Goal: Task Accomplishment & Management: Manage account settings

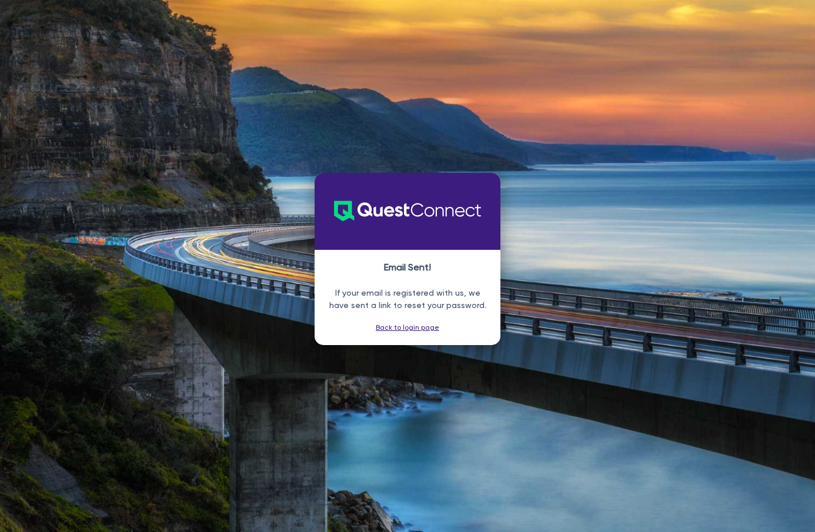
click at [411, 325] on link "Back to login page" at bounding box center [408, 327] width 64 height 8
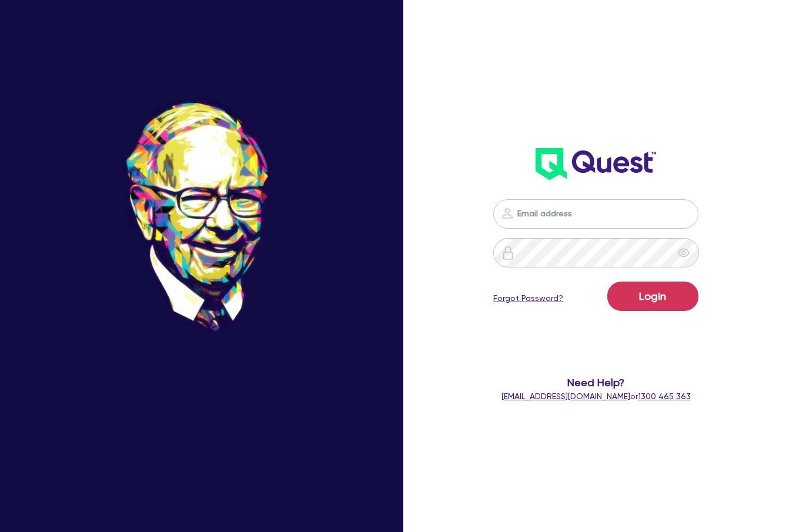
type input "[PERSON_NAME][EMAIL_ADDRESS][DOMAIN_NAME]"
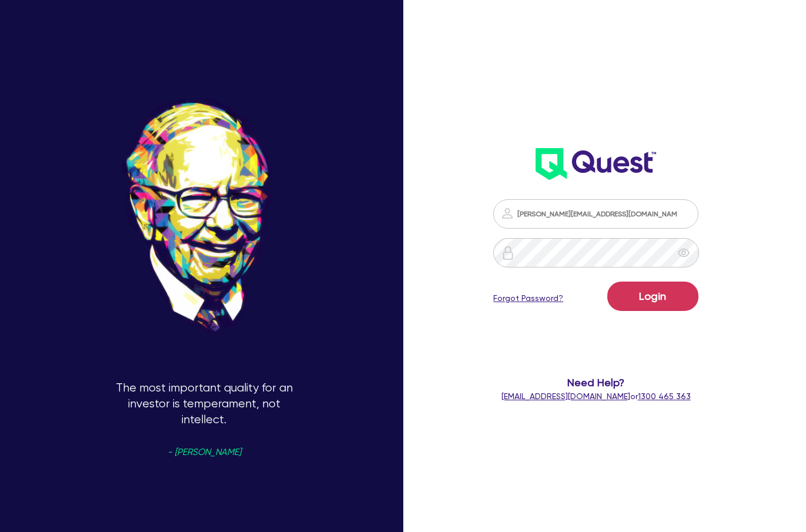
click at [550, 299] on link "Forgot Password?" at bounding box center [528, 298] width 70 height 12
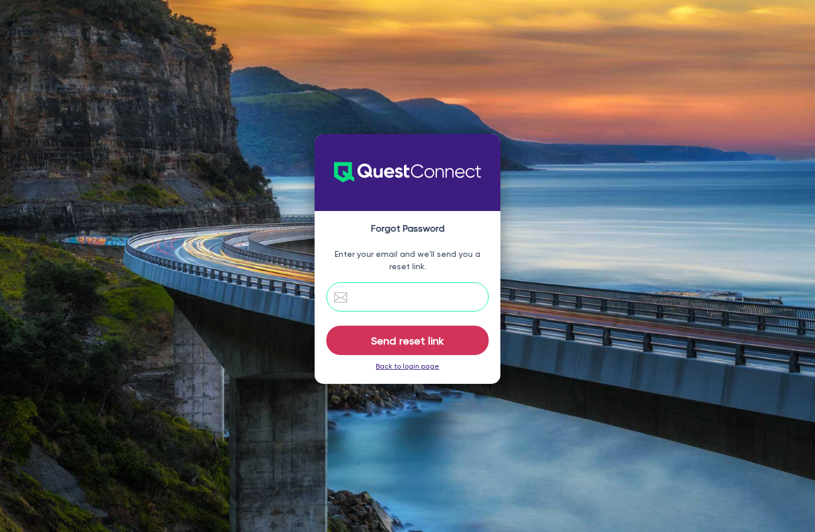
click at [419, 293] on input "email" at bounding box center [407, 296] width 163 height 29
type input "rheana@dealify.au"
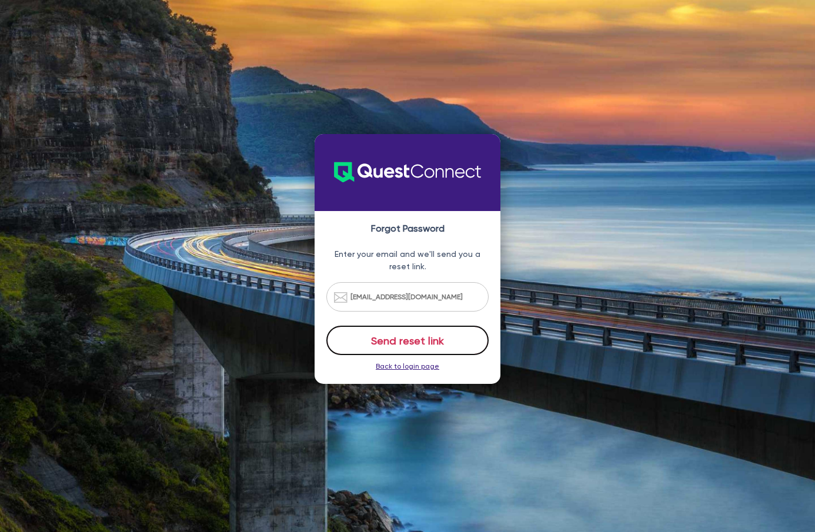
click at [424, 347] on button "Send reset link" at bounding box center [407, 340] width 163 height 29
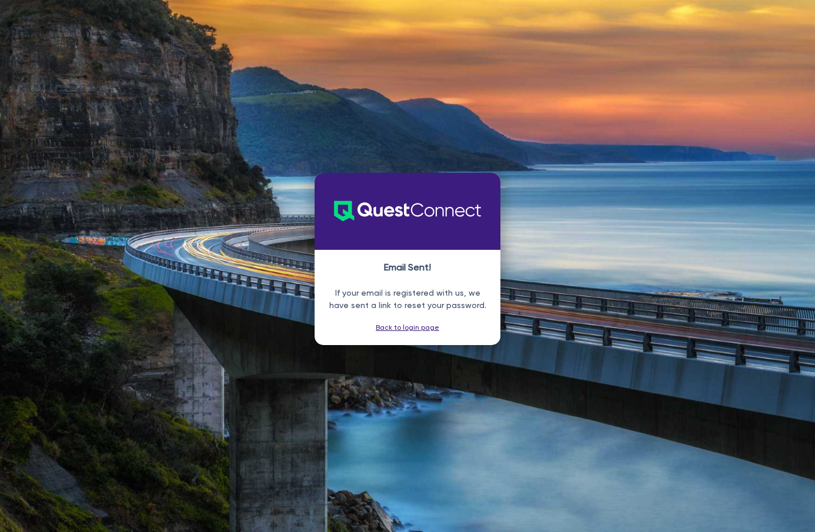
click at [402, 329] on link "Back to login page" at bounding box center [408, 327] width 64 height 8
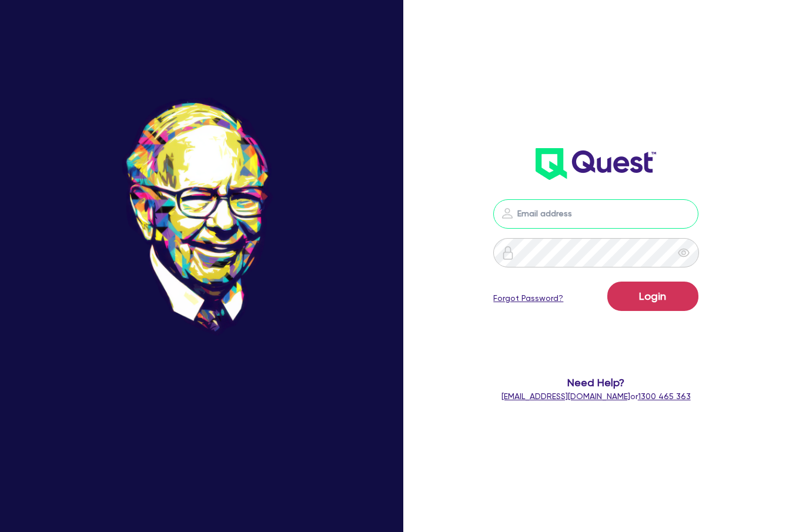
type input "rheana@dealify.au"
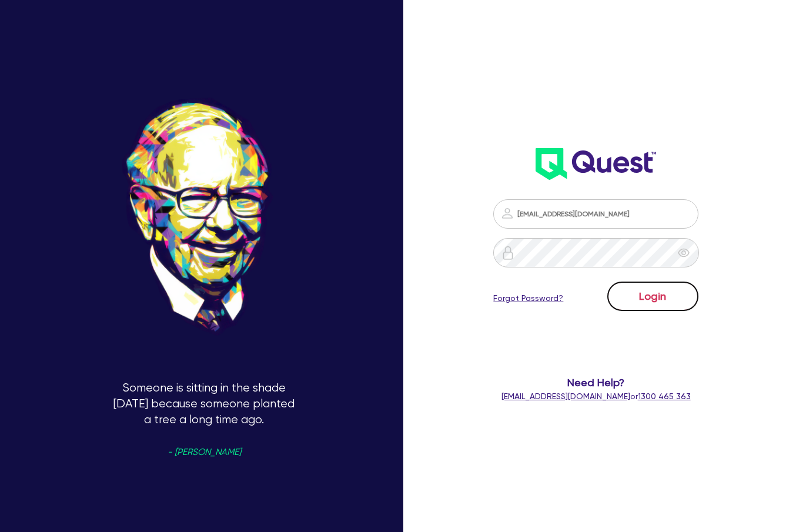
click at [655, 291] on button "Login" at bounding box center [653, 296] width 91 height 29
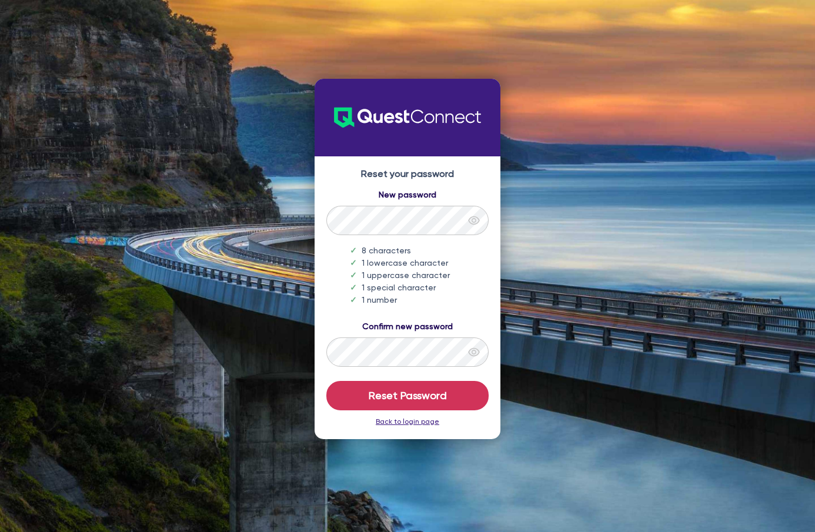
click at [459, 361] on div at bounding box center [473, 352] width 29 height 29
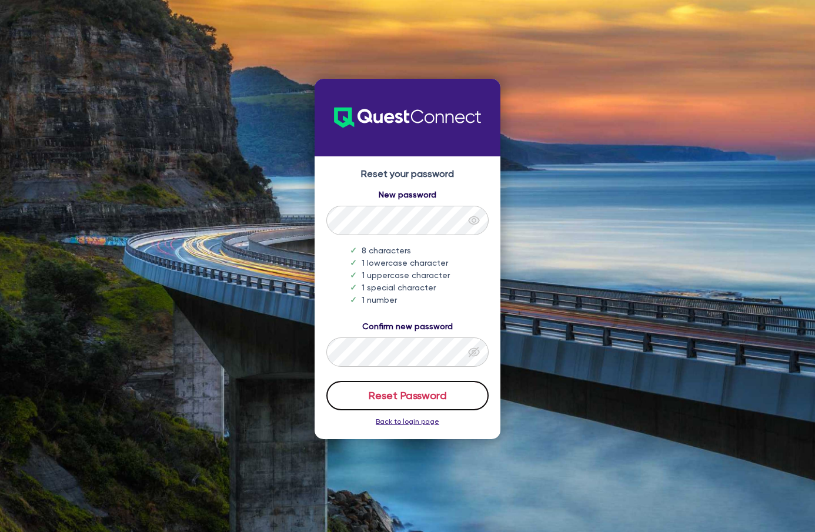
click at [368, 393] on button "Reset Password" at bounding box center [407, 395] width 163 height 29
